Goal: Task Accomplishment & Management: Complete application form

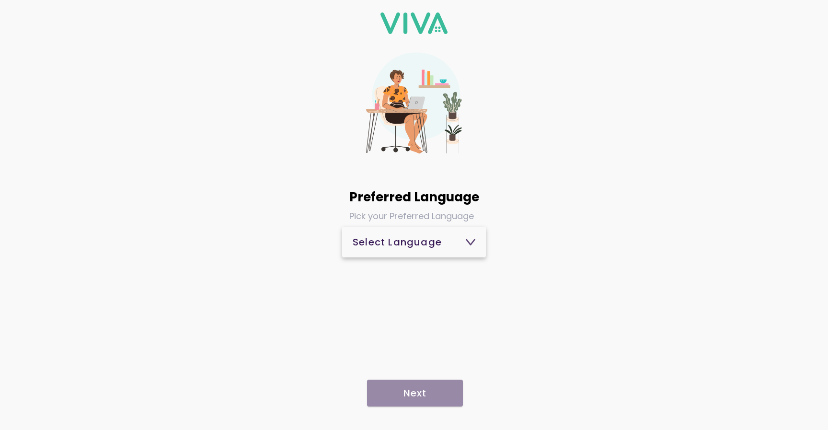
click at [440, 245] on div "Select Language" at bounding box center [413, 242] width 123 height 10
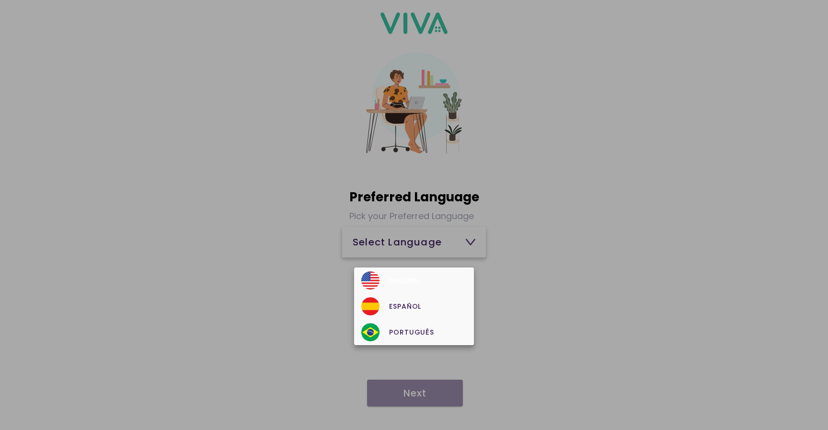
click at [425, 273] on div "English" at bounding box center [413, 280] width 105 height 18
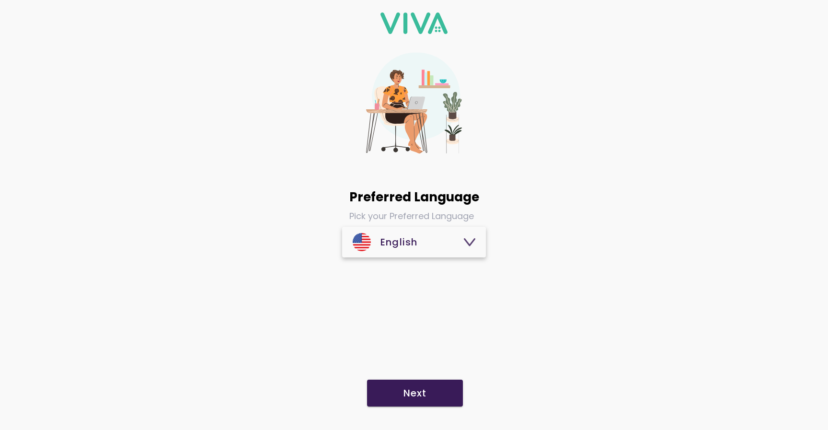
click at [427, 396] on span "Next" at bounding box center [414, 393] width 77 height 10
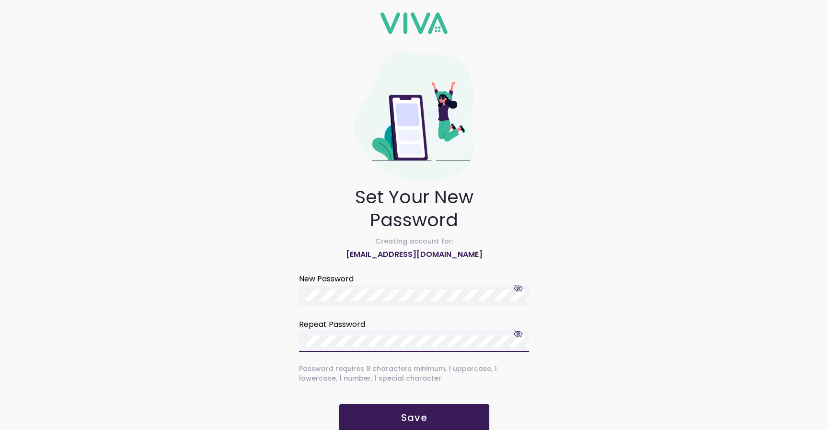
scroll to position [16, 0]
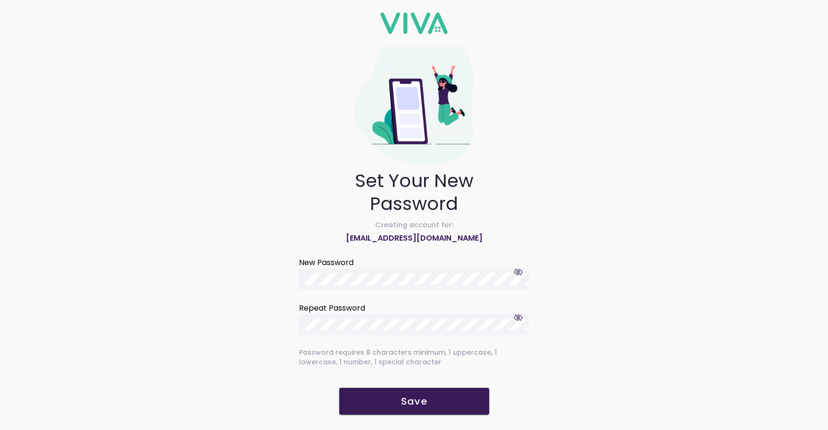
click at [412, 387] on button "Save" at bounding box center [414, 400] width 150 height 27
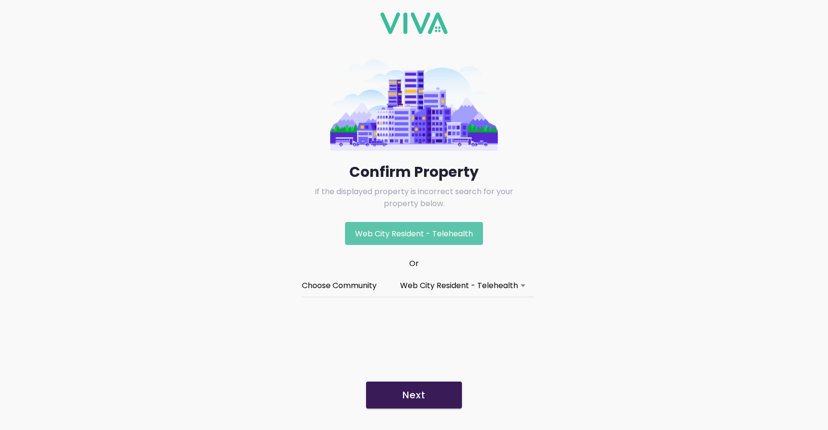
click at [495, 281] on div "Web City Resident - Telehealth" at bounding box center [459, 285] width 118 height 12
click at [495, 281] on button "Choose Community Web City Resident - Telehealth" at bounding box center [414, 285] width 224 height 21
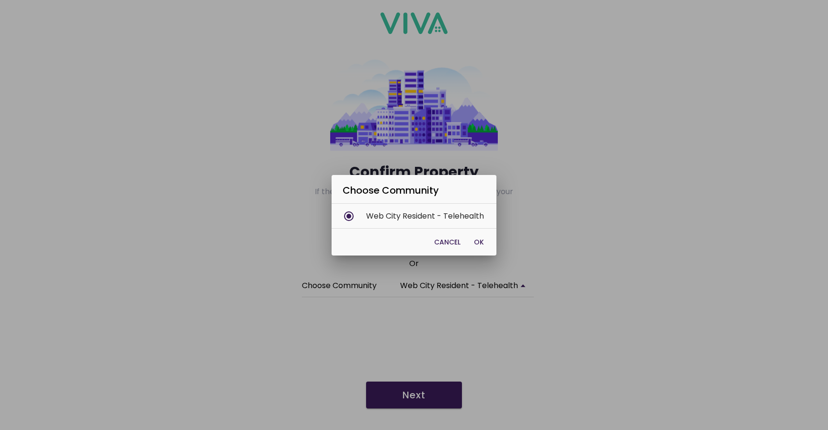
click at [476, 241] on span "OK" at bounding box center [479, 242] width 10 height 10
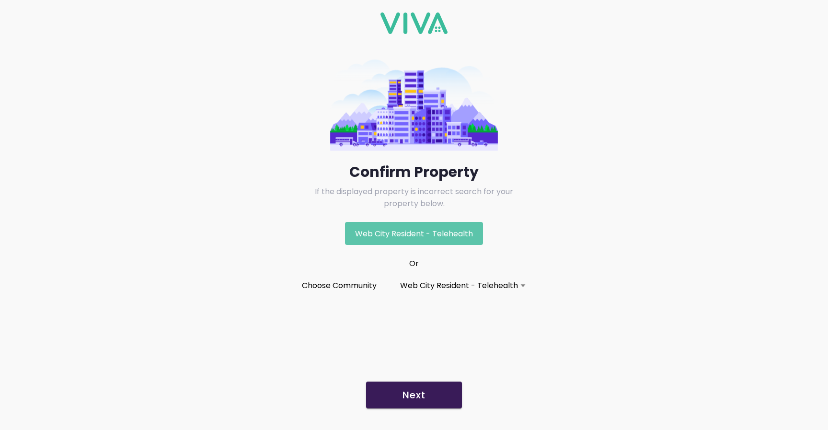
click at [422, 406] on button "Next" at bounding box center [414, 394] width 96 height 27
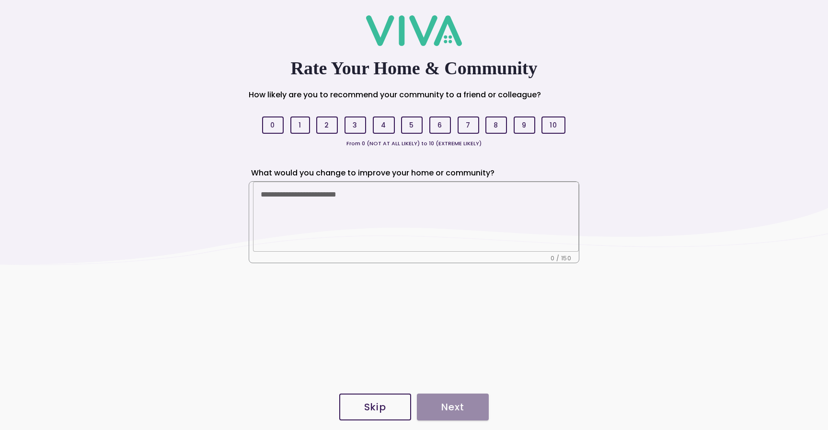
click at [0, 0] on slot "Skip" at bounding box center [0, 0] width 0 height 0
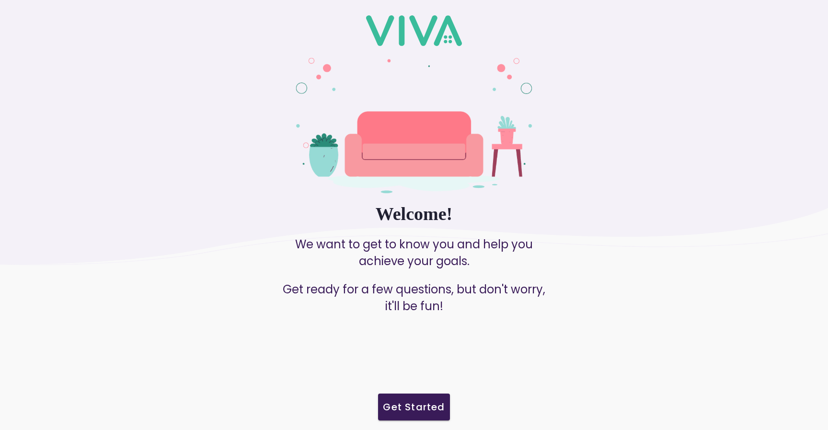
click at [0, 0] on slot "Get Started" at bounding box center [0, 0] width 0 height 0
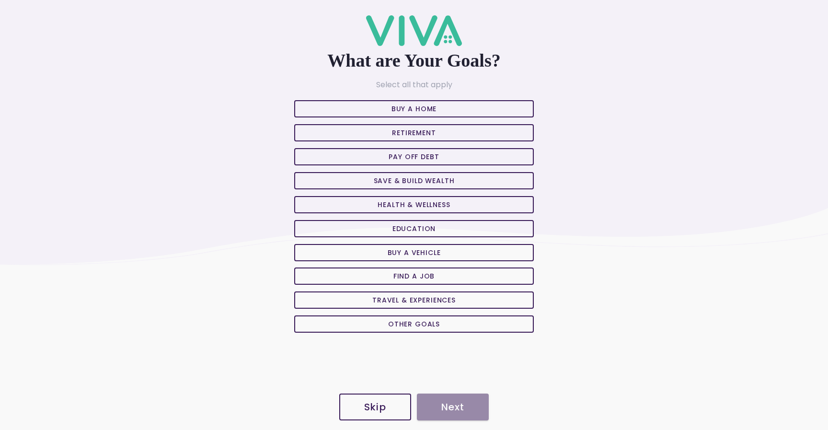
click at [0, 0] on slot "Skip" at bounding box center [0, 0] width 0 height 0
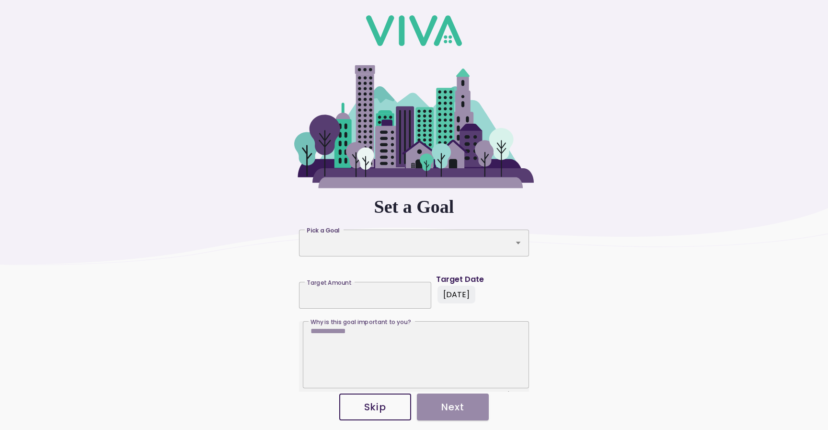
click at [0, 0] on slot "Skip" at bounding box center [0, 0] width 0 height 0
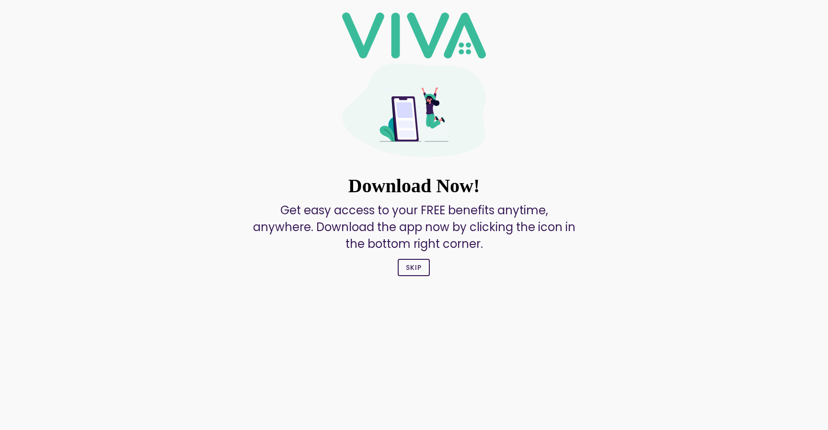
click at [0, 0] on slot "Skip" at bounding box center [0, 0] width 0 height 0
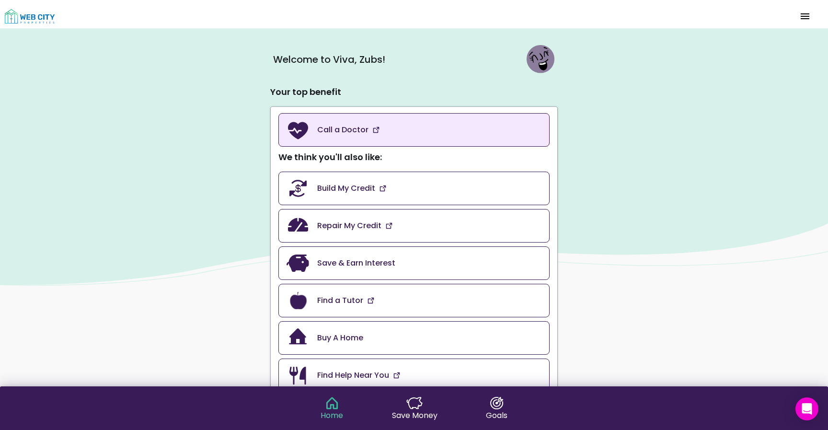
click at [412, 128] on link "Call a Doctor" at bounding box center [413, 130] width 271 height 34
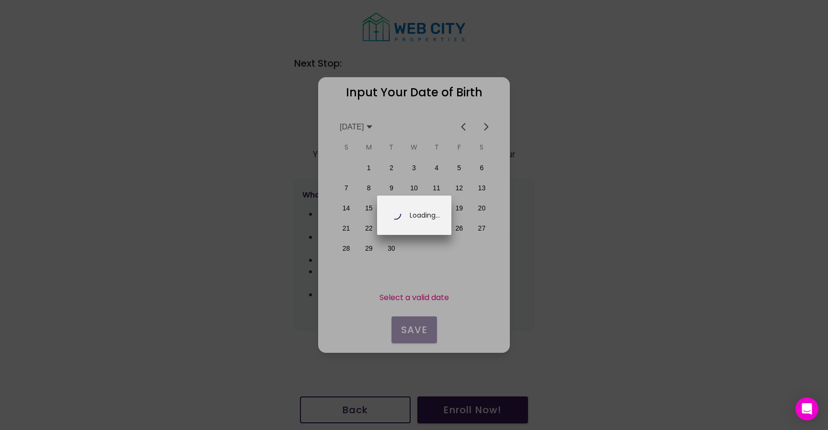
scroll to position [0, 168]
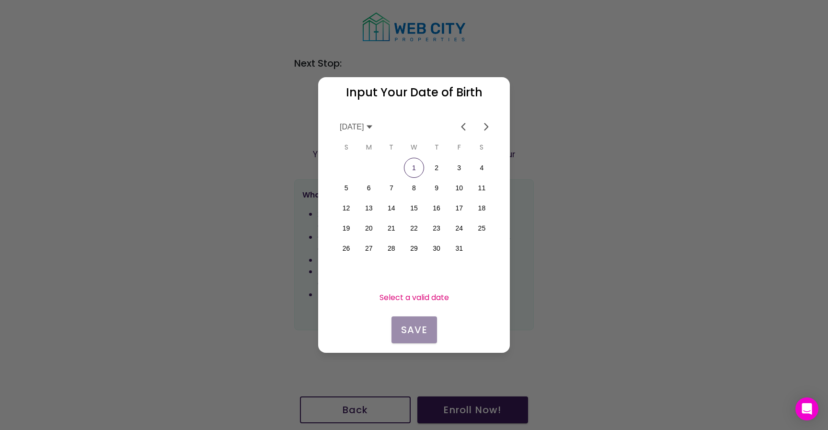
click at [373, 128] on icon at bounding box center [369, 127] width 8 height 8
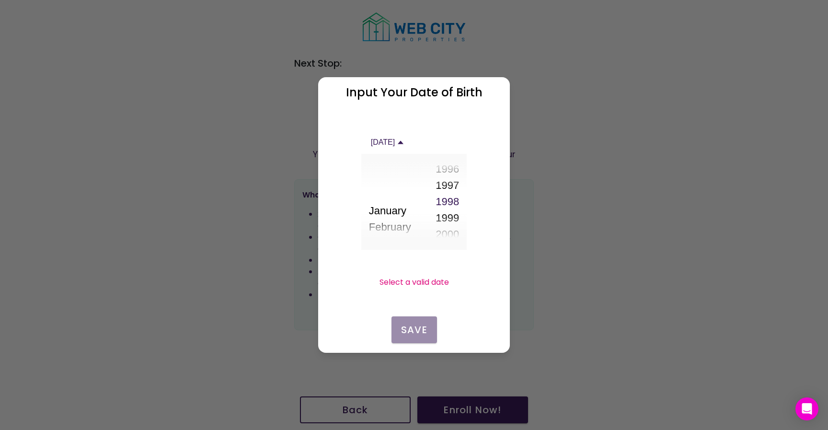
click at [452, 185] on button "1997" at bounding box center [446, 185] width 23 height 16
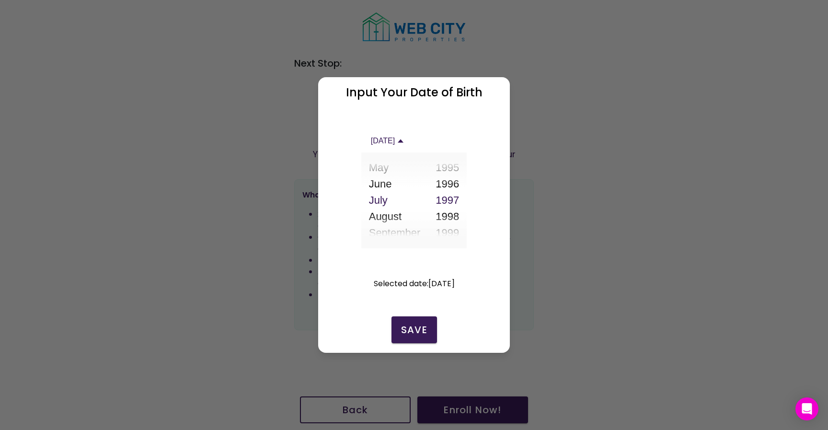
click at [381, 182] on button "June" at bounding box center [395, 184] width 52 height 16
click at [404, 144] on icon at bounding box center [401, 141] width 8 height 8
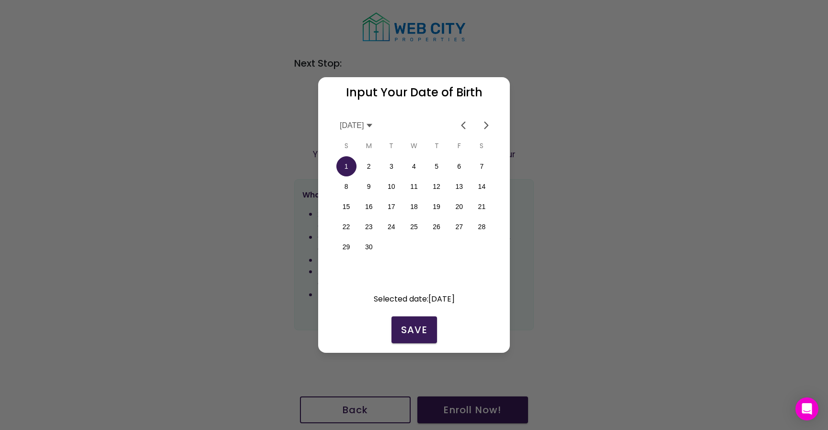
click at [416, 191] on button "11" at bounding box center [414, 186] width 20 height 20
click at [0, 0] on slot "Save" at bounding box center [0, 0] width 0 height 0
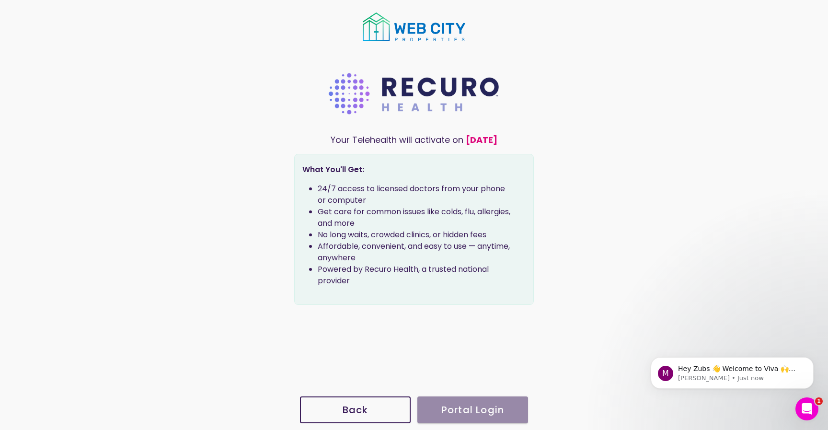
scroll to position [0, 0]
